Goal: Navigation & Orientation: Find specific page/section

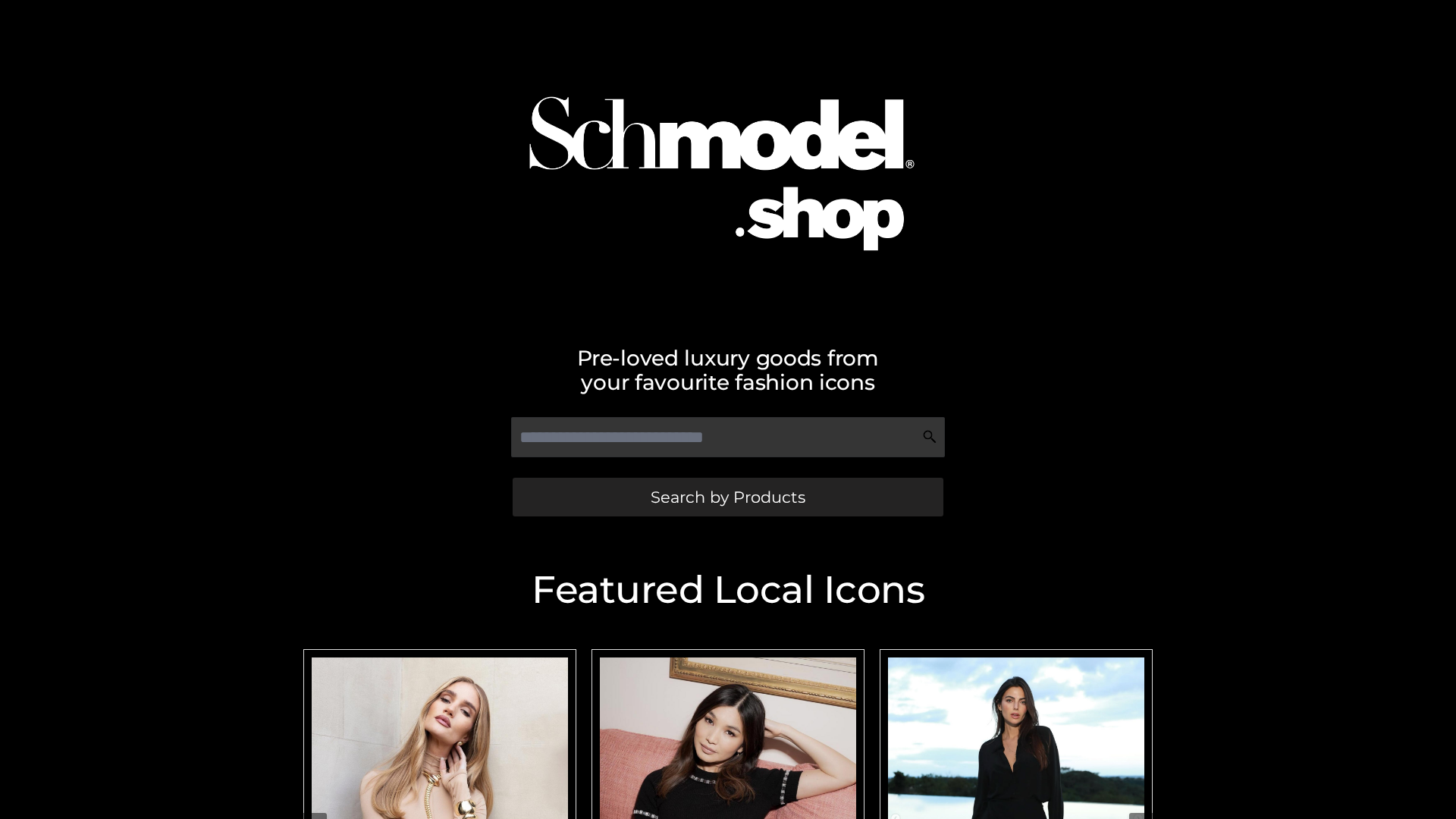
click at [727, 496] on span "Search by Products" at bounding box center [728, 497] width 155 height 16
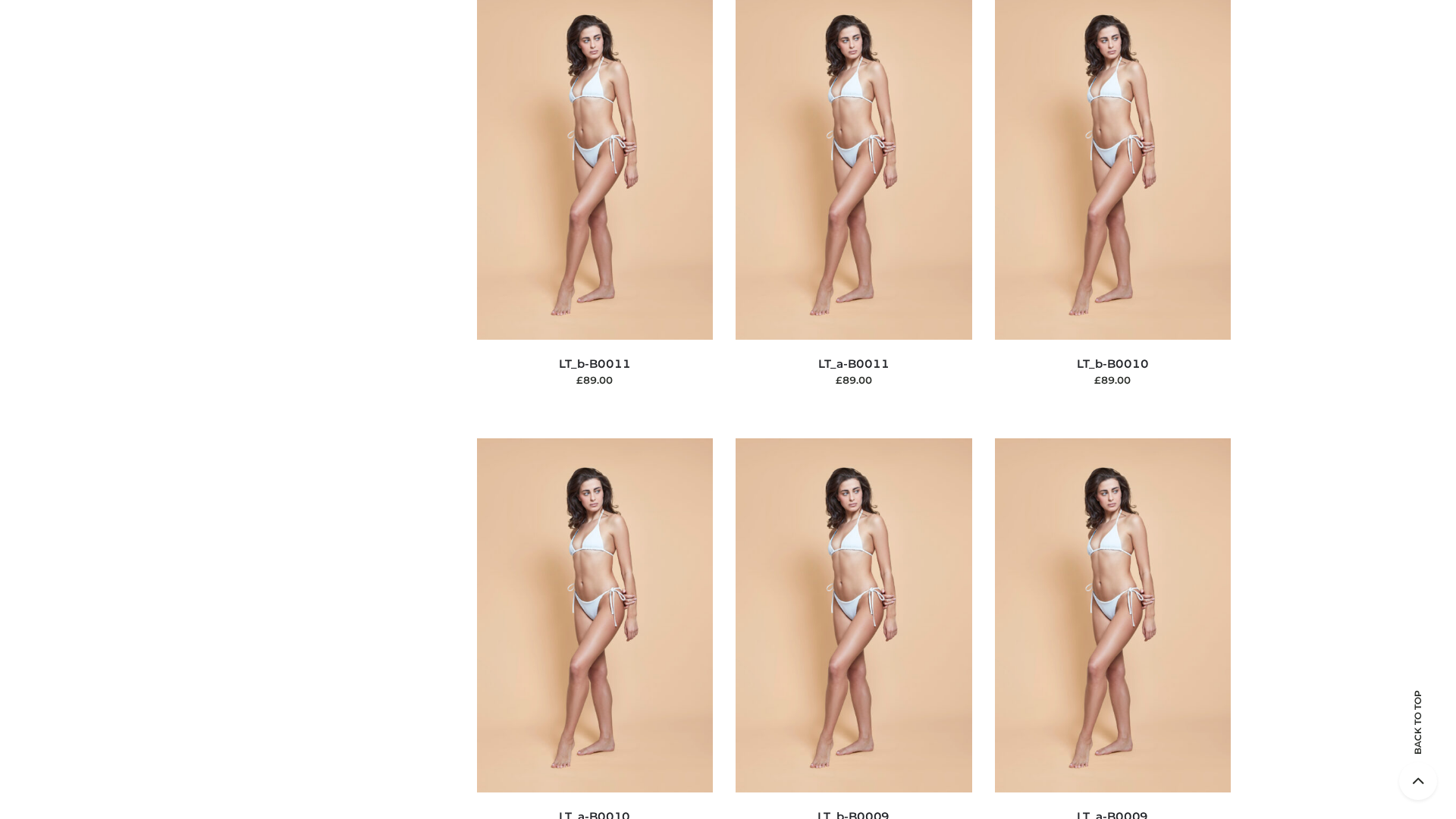
scroll to position [6810, 0]
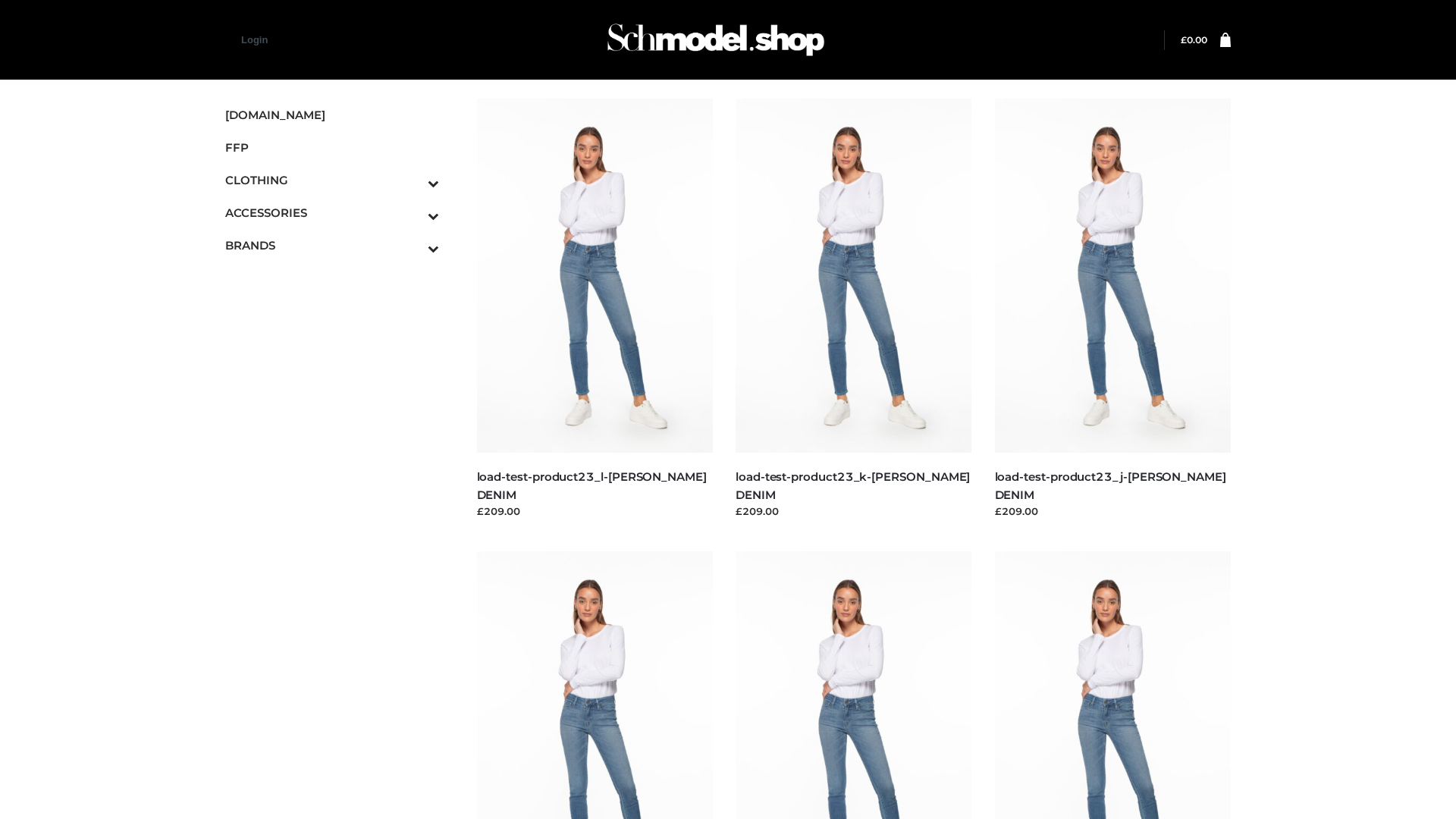
scroll to position [1330, 0]
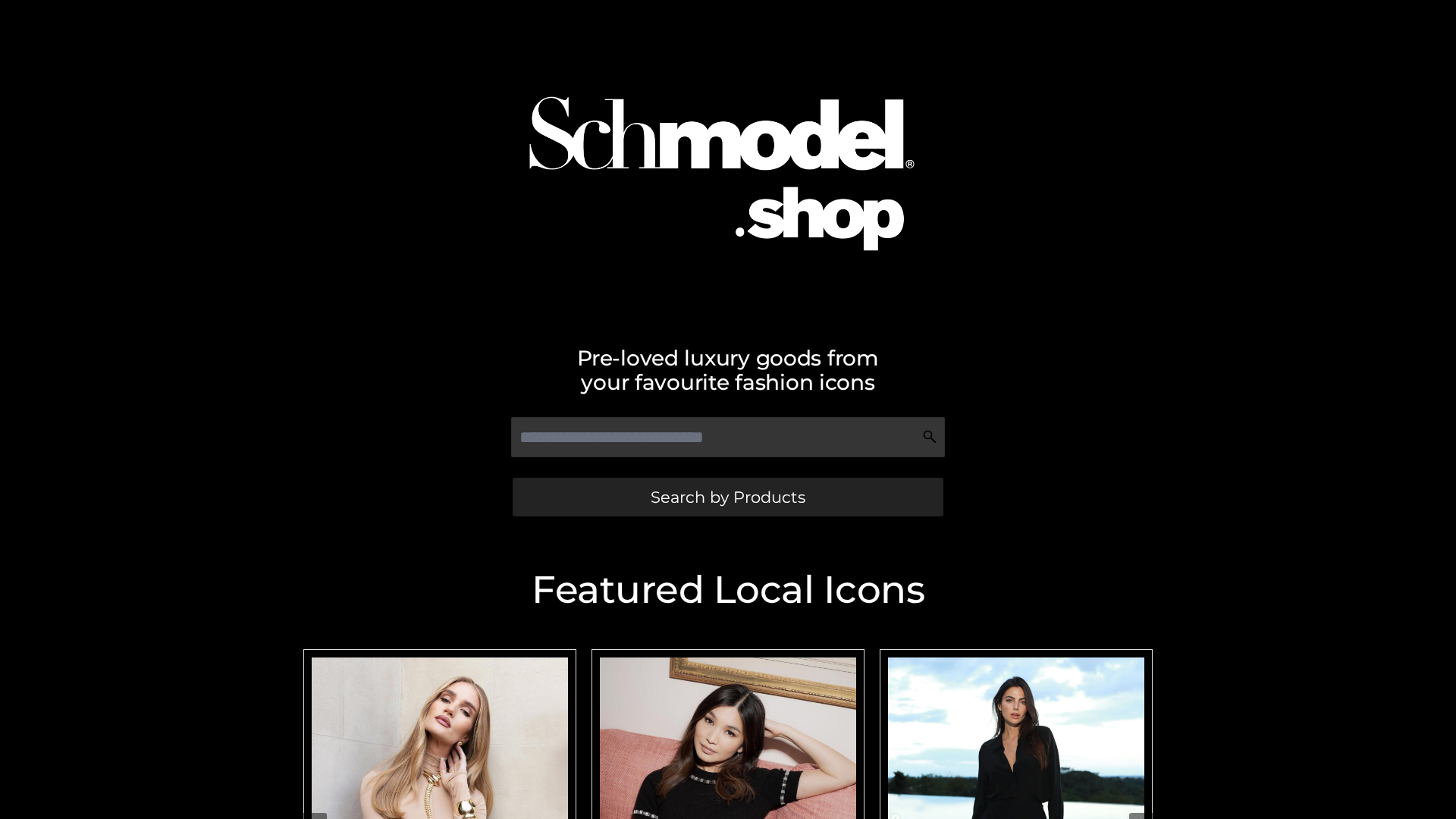
click at [727, 496] on span "Search by Products" at bounding box center [728, 497] width 155 height 16
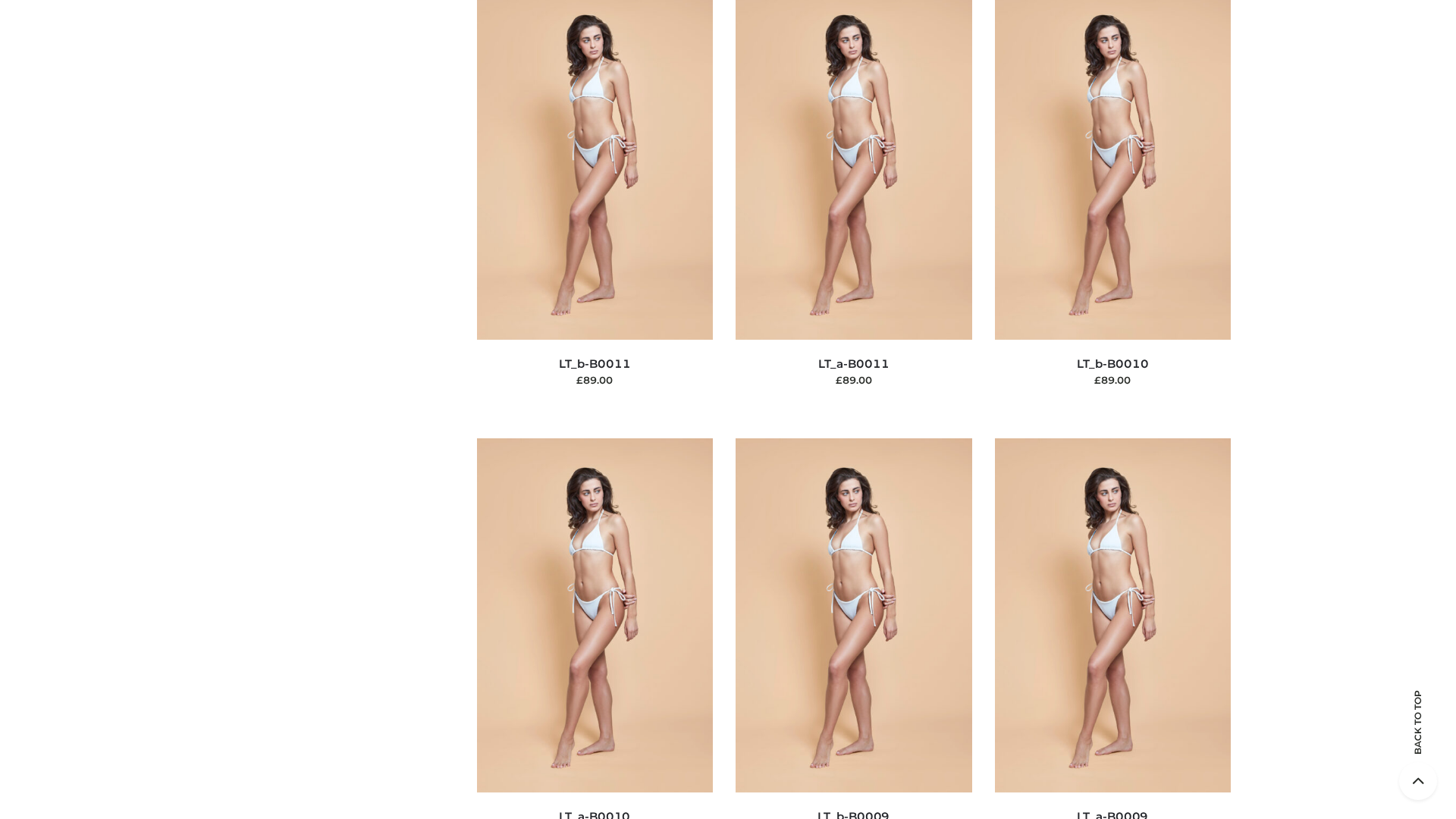
scroll to position [6810, 0]
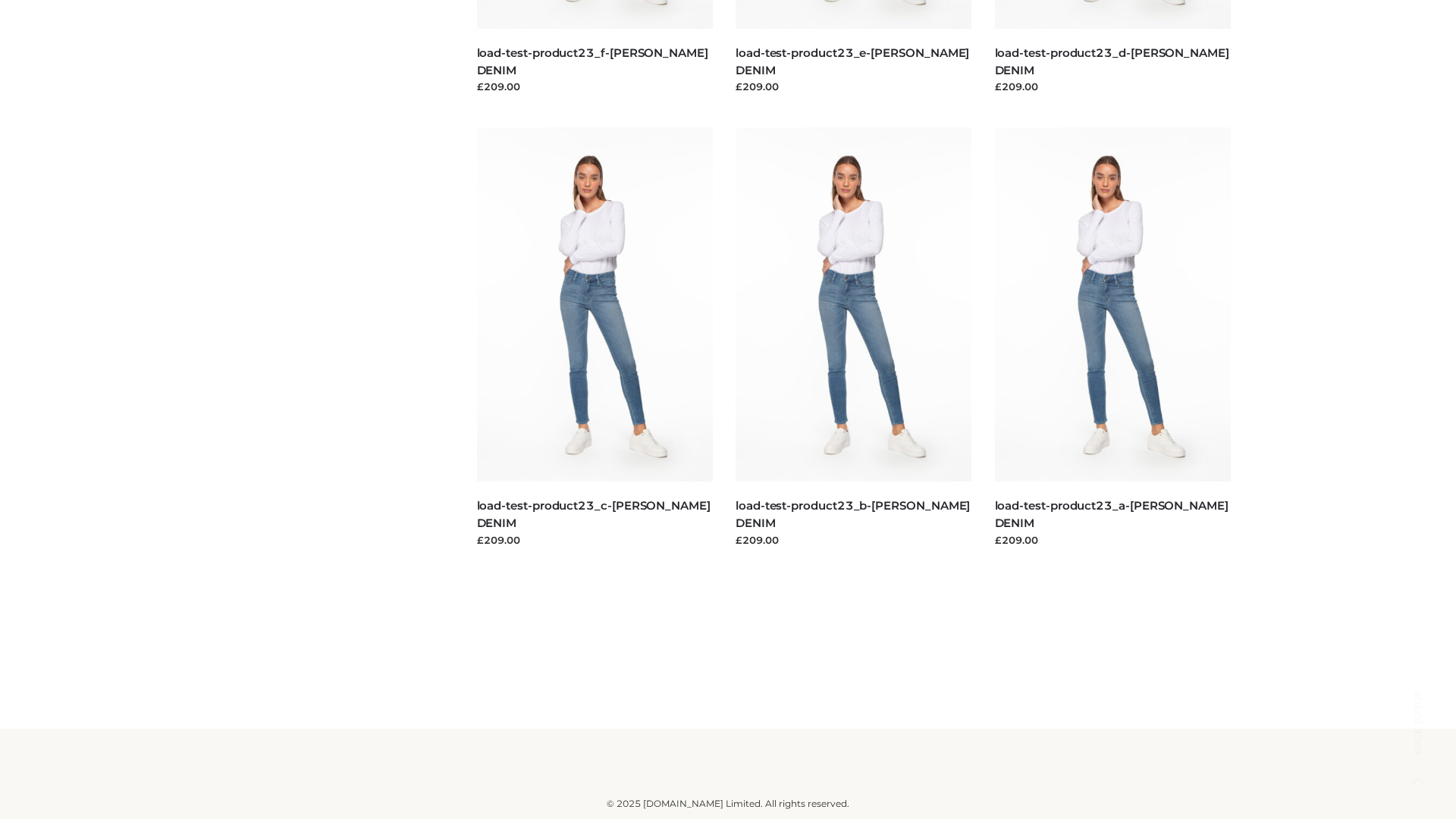
scroll to position [1330, 0]
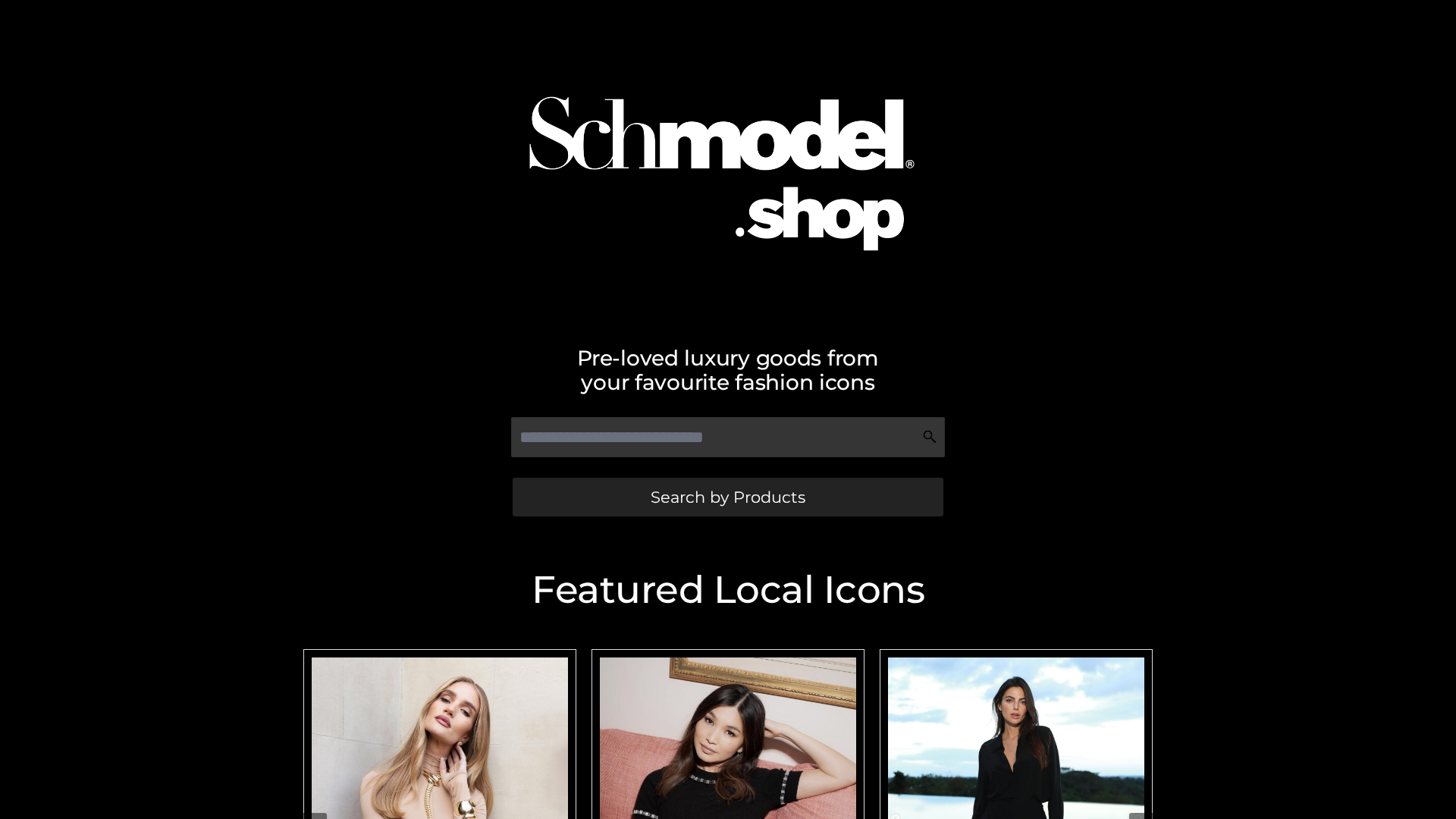
click at [727, 496] on span "Search by Products" at bounding box center [728, 497] width 155 height 16
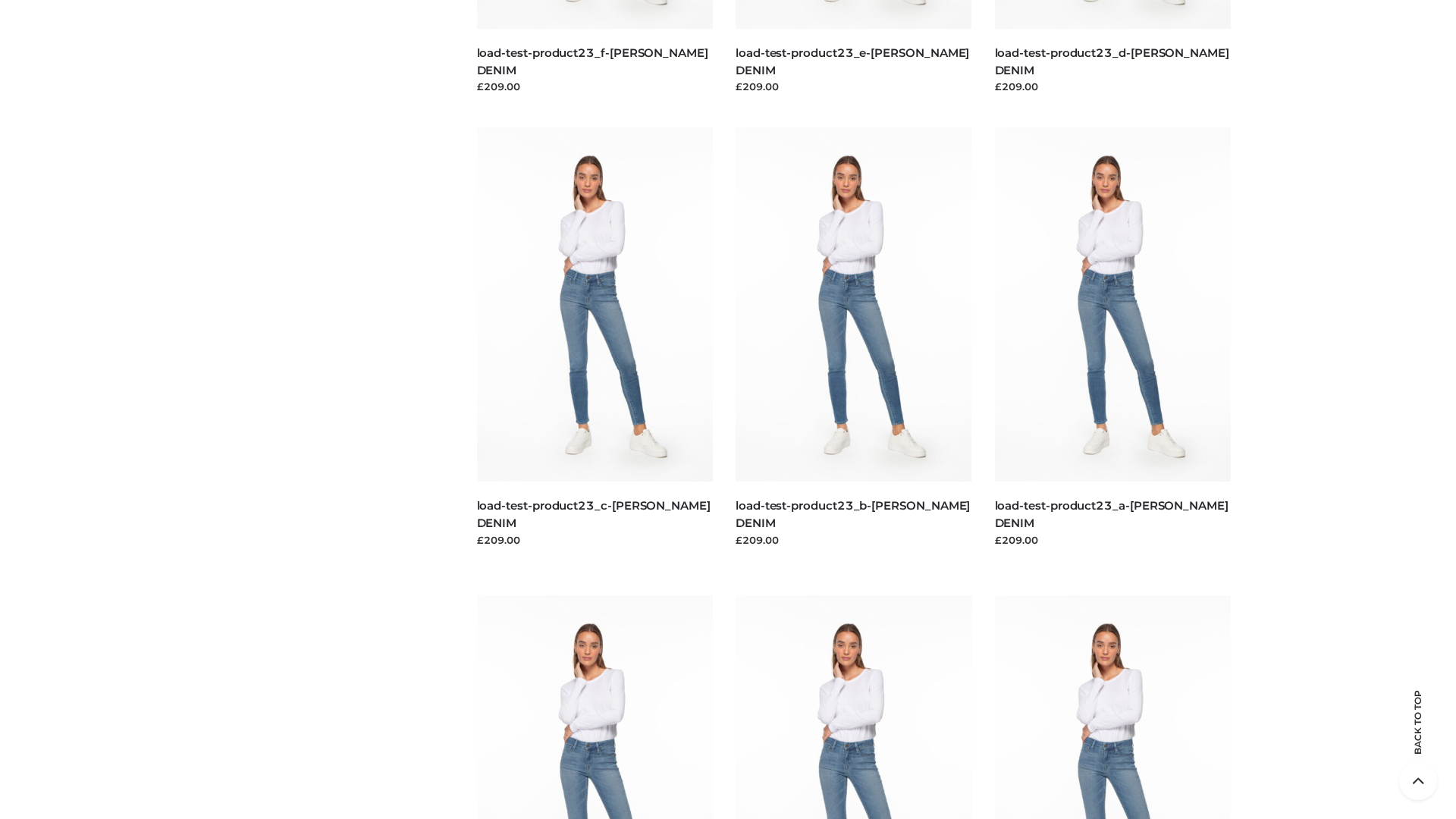
scroll to position [3157, 0]
